Goal: Task Accomplishment & Management: Use online tool/utility

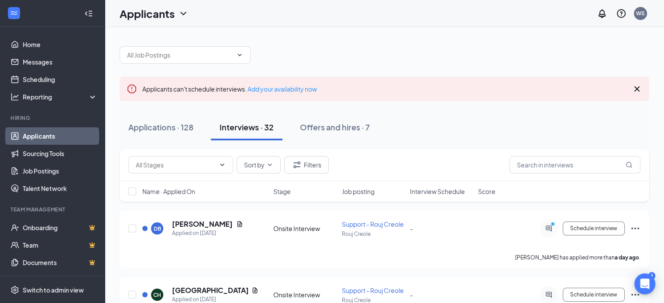
click at [410, 145] on div "Applications · 128 Interviews · 32 Offers and hires · 7" at bounding box center [384, 128] width 529 height 44
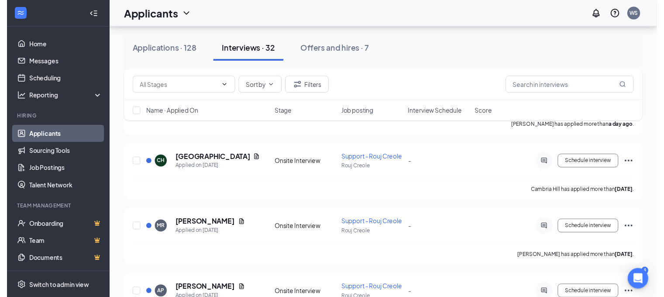
scroll to position [87, 0]
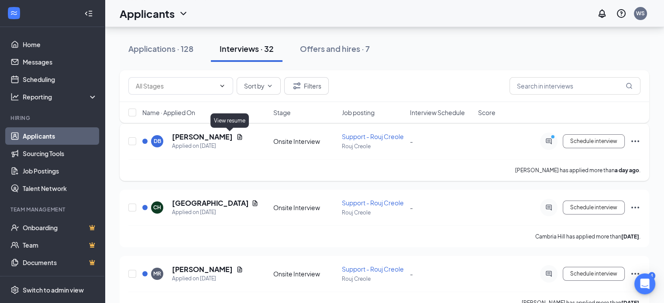
click at [236, 137] on icon "Document" at bounding box center [239, 137] width 7 height 7
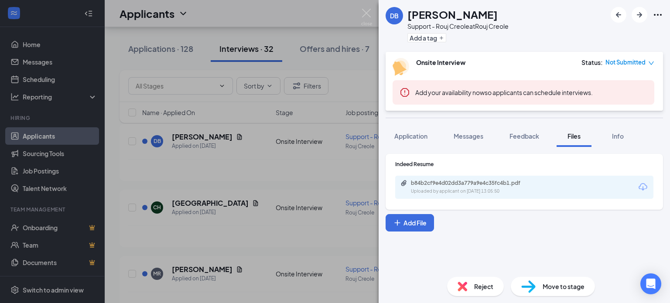
click at [243, 108] on div "DB [PERSON_NAME] Support - Rouj Creole at Rouj Creole Add a tag Onsite Intervie…" at bounding box center [335, 151] width 670 height 303
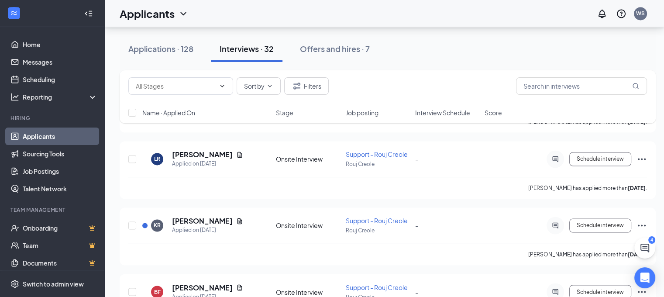
scroll to position [1440, 0]
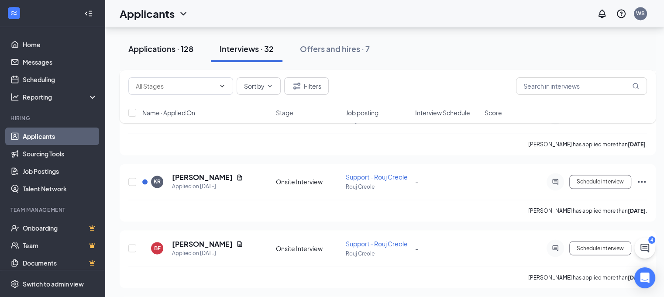
click at [154, 50] on div "Applications · 128" at bounding box center [160, 48] width 65 height 11
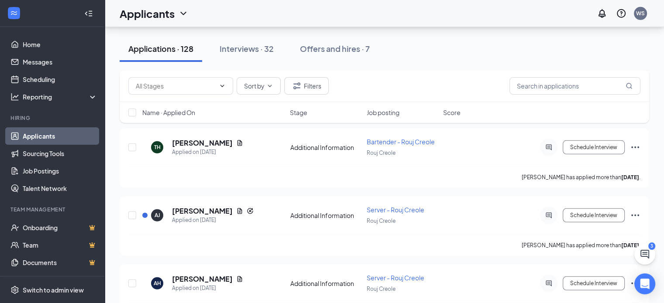
scroll to position [2532, 0]
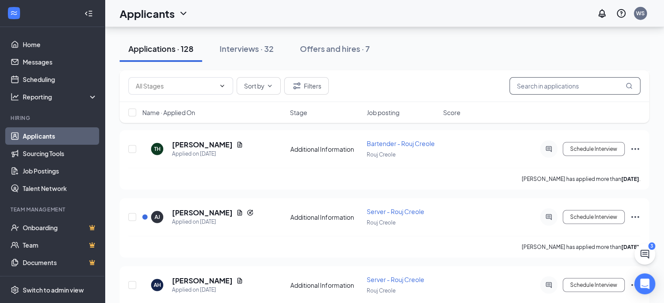
click at [529, 86] on input "text" at bounding box center [574, 85] width 131 height 17
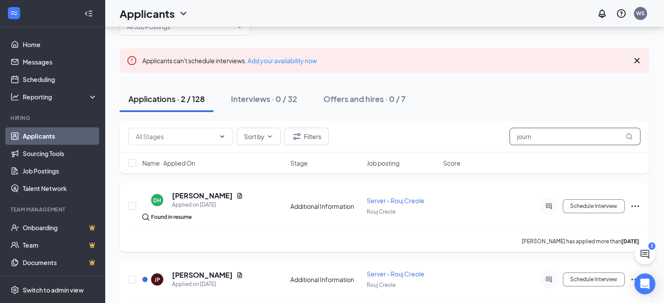
scroll to position [54, 0]
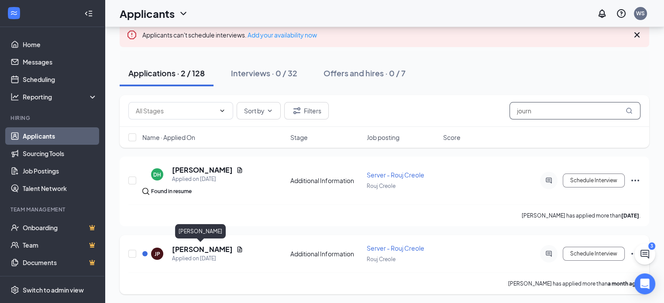
type input "journ"
click at [197, 249] on h5 "[PERSON_NAME]" at bounding box center [202, 250] width 61 height 10
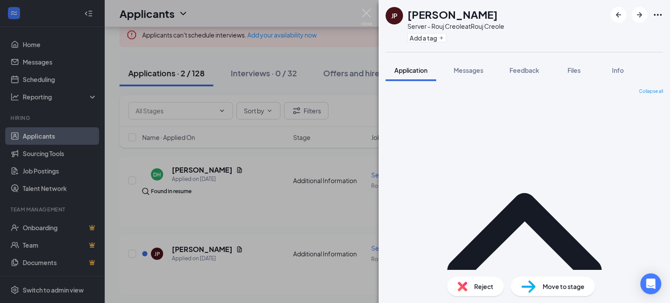
drag, startPoint x: 286, startPoint y: 213, endPoint x: 192, endPoint y: 226, distance: 95.6
click at [286, 213] on div "JP [PERSON_NAME] Server - Rouj Creole at Rouj Creole Add a tag Application Mess…" at bounding box center [335, 151] width 670 height 303
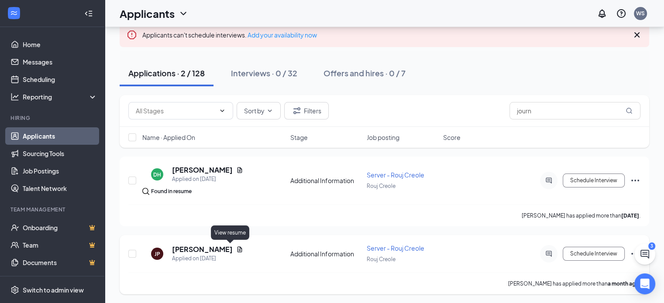
click at [236, 250] on icon "Document" at bounding box center [239, 249] width 7 height 7
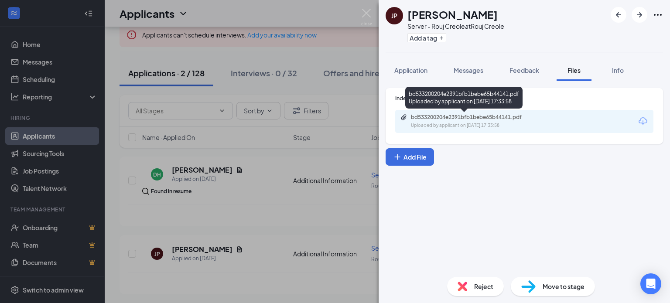
click at [430, 122] on div "Uploaded by applicant on [DATE] 17:33:58" at bounding box center [476, 125] width 131 height 7
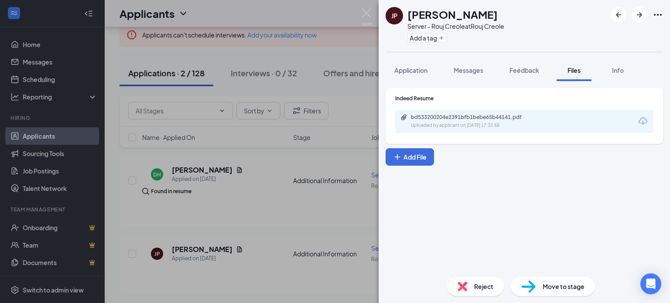
click at [325, 14] on div "JP [PERSON_NAME] Server - Rouj Creole at Rouj Creole Add a tag Application Mess…" at bounding box center [335, 151] width 670 height 303
